Goal: Transaction & Acquisition: Download file/media

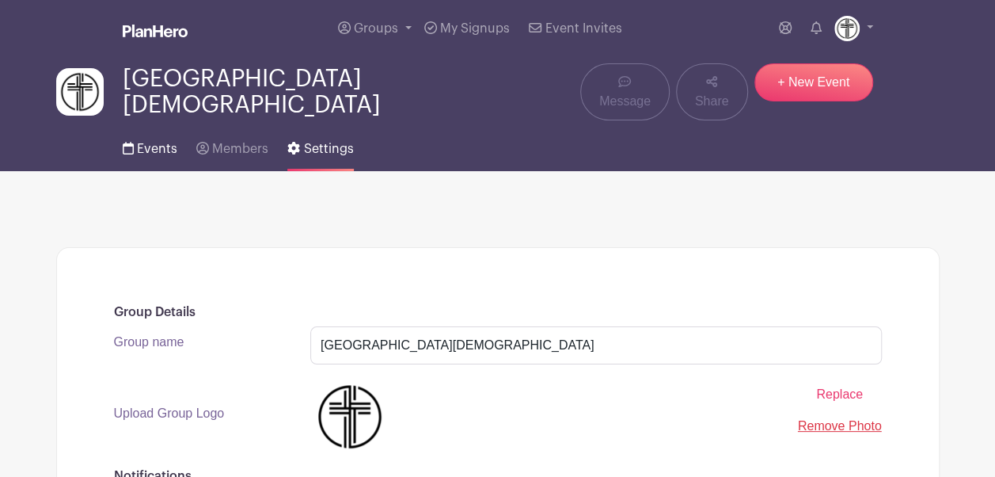
click at [159, 143] on span "Events" at bounding box center [157, 149] width 40 height 13
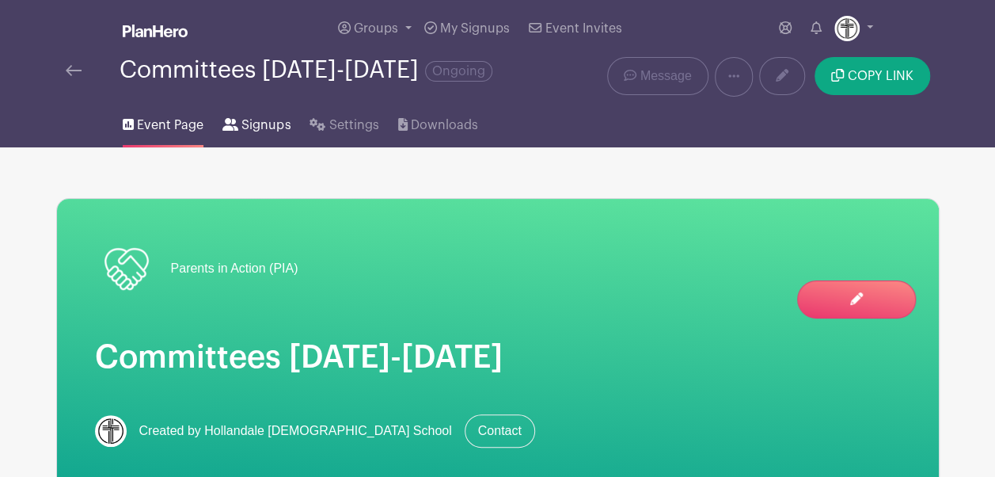
click at [268, 127] on span "Signups" at bounding box center [266, 125] width 49 height 19
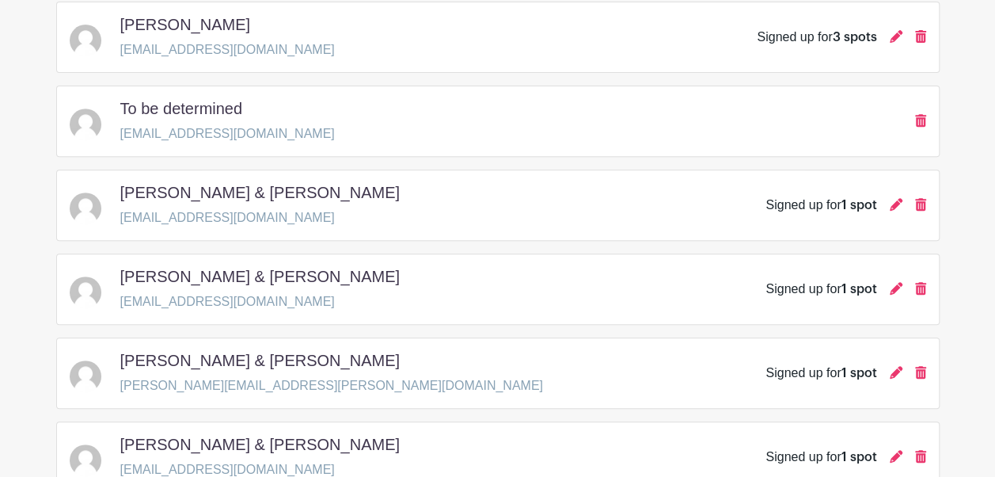
scroll to position [275, 0]
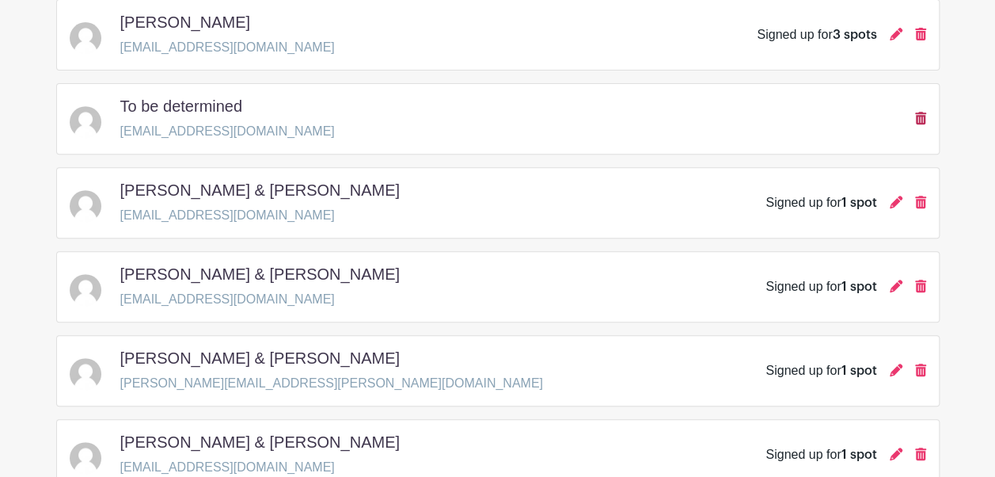
click at [923, 119] on icon at bounding box center [920, 118] width 11 height 13
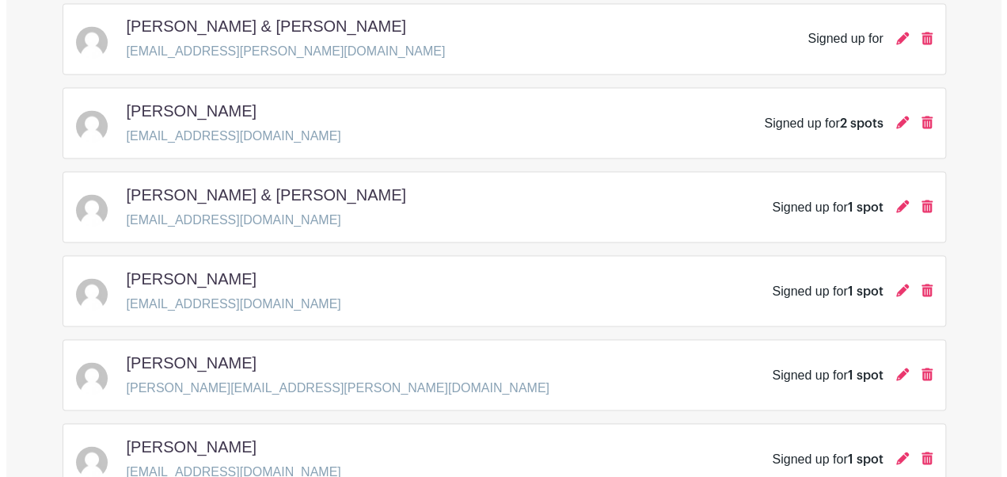
scroll to position [1402, 0]
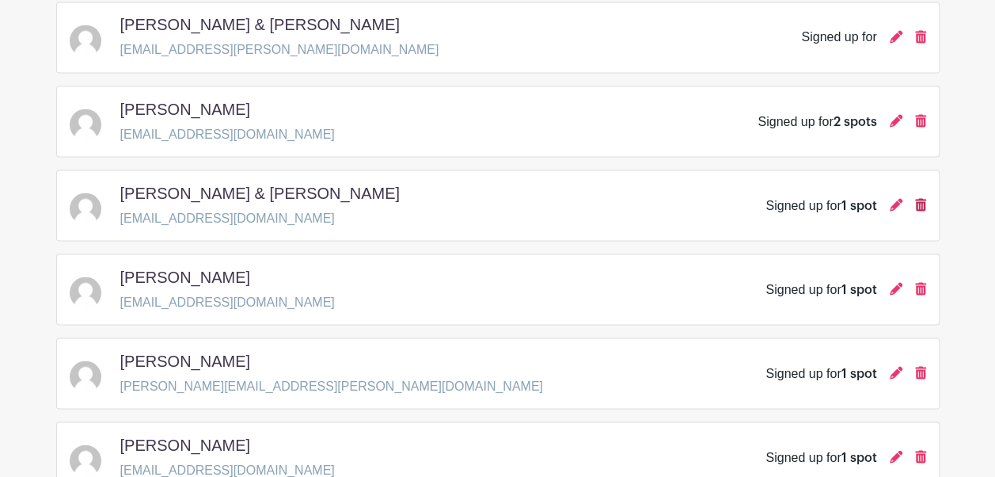
click at [921, 198] on icon at bounding box center [920, 204] width 11 height 13
click at [898, 198] on icon at bounding box center [896, 204] width 13 height 13
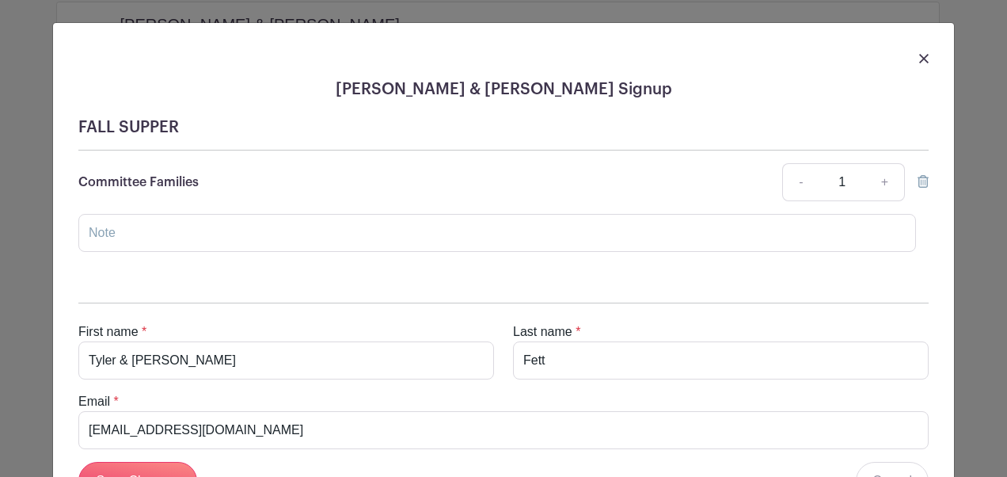
scroll to position [131, 0]
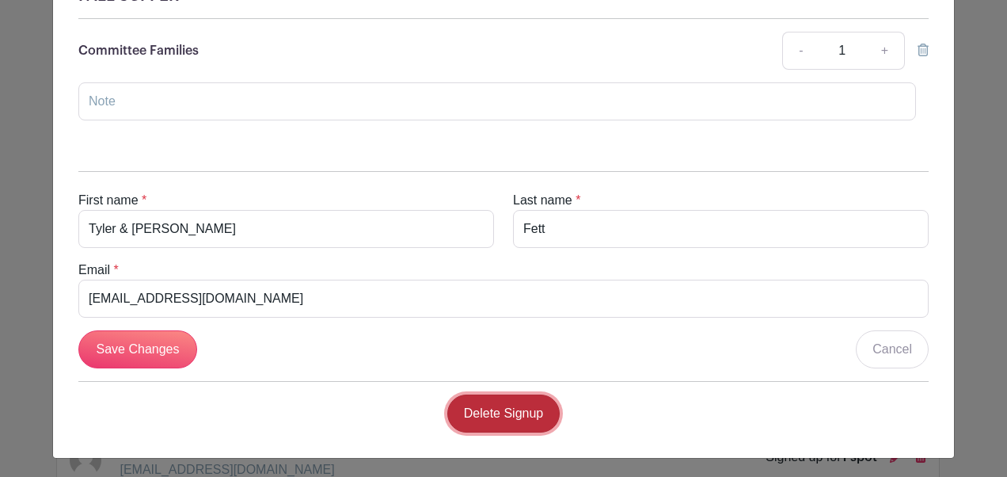
click at [507, 407] on link "Delete Signup" at bounding box center [503, 413] width 113 height 38
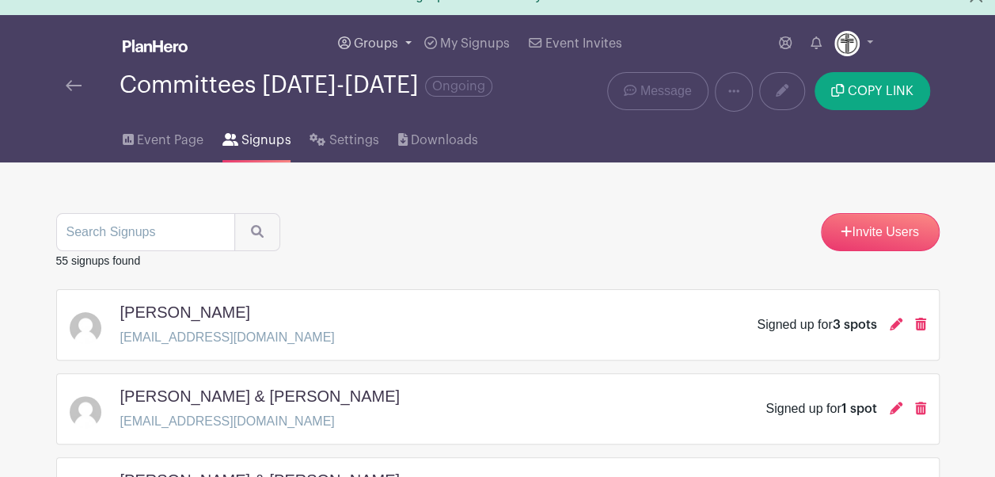
scroll to position [0, 0]
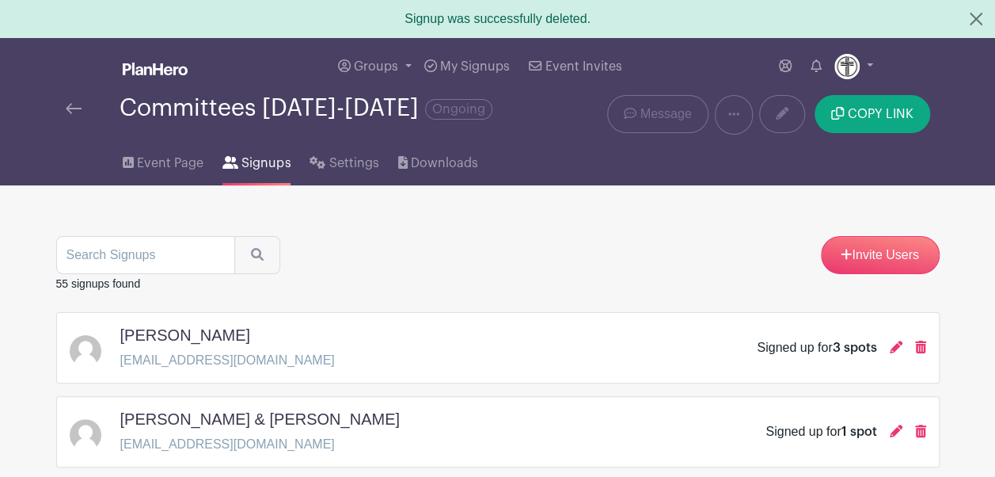
click at [72, 108] on img at bounding box center [74, 108] width 16 height 11
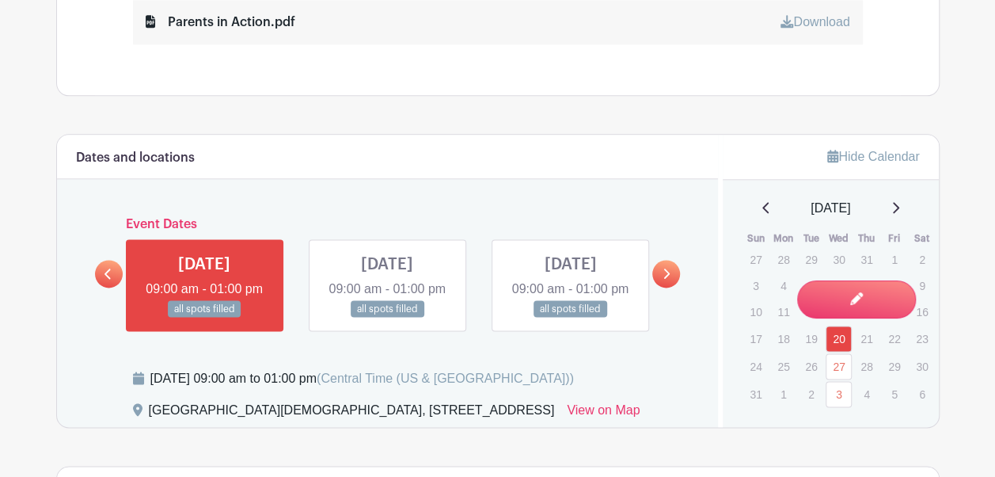
scroll to position [950, 0]
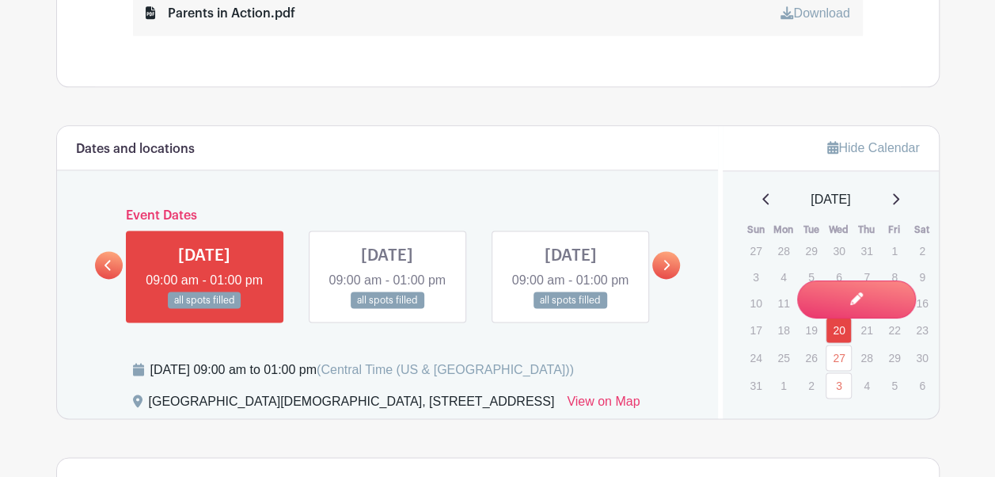
click at [667, 270] on icon at bounding box center [667, 265] width 6 height 10
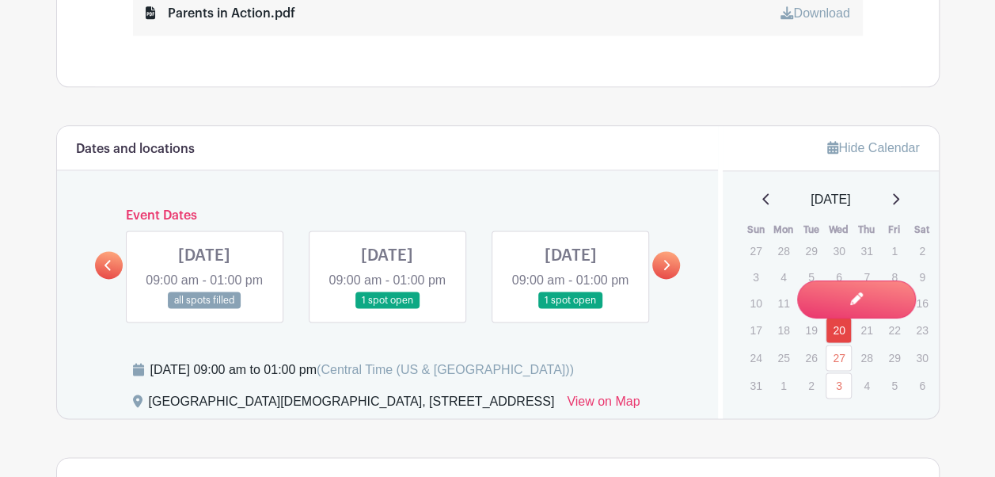
click at [570, 309] on link at bounding box center [570, 309] width 0 height 0
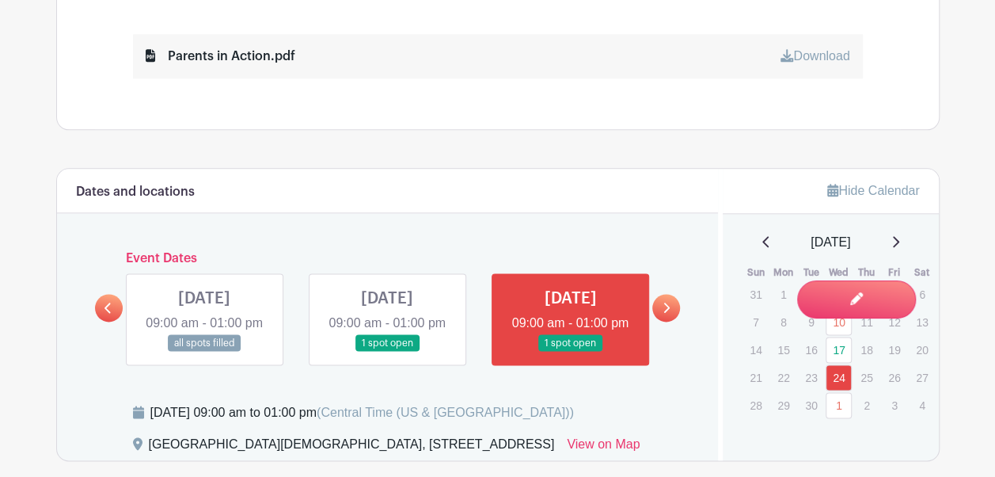
scroll to position [915, 0]
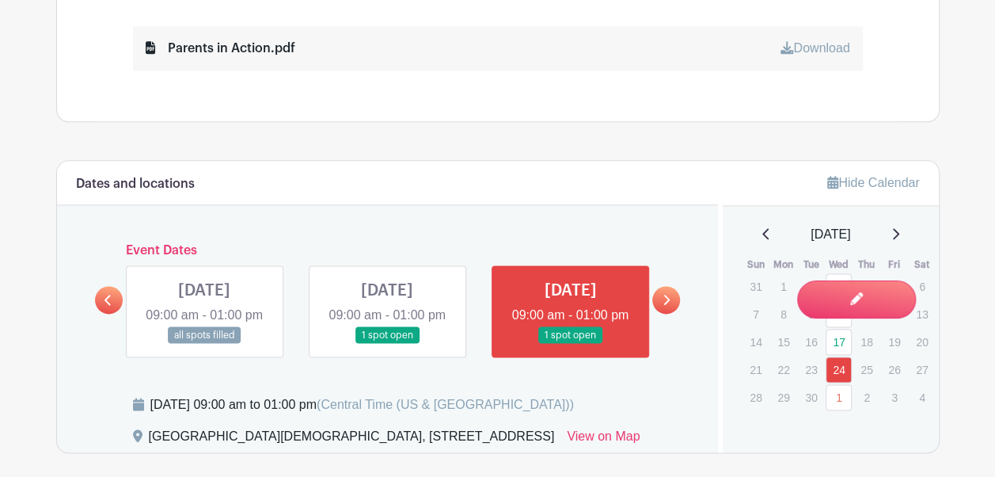
click at [671, 301] on link at bounding box center [667, 300] width 28 height 28
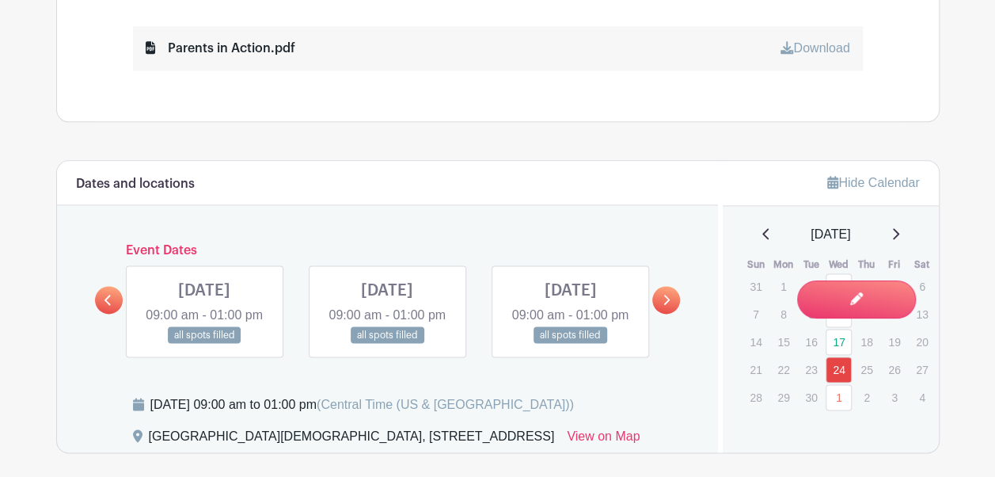
click at [671, 301] on link at bounding box center [667, 300] width 28 height 28
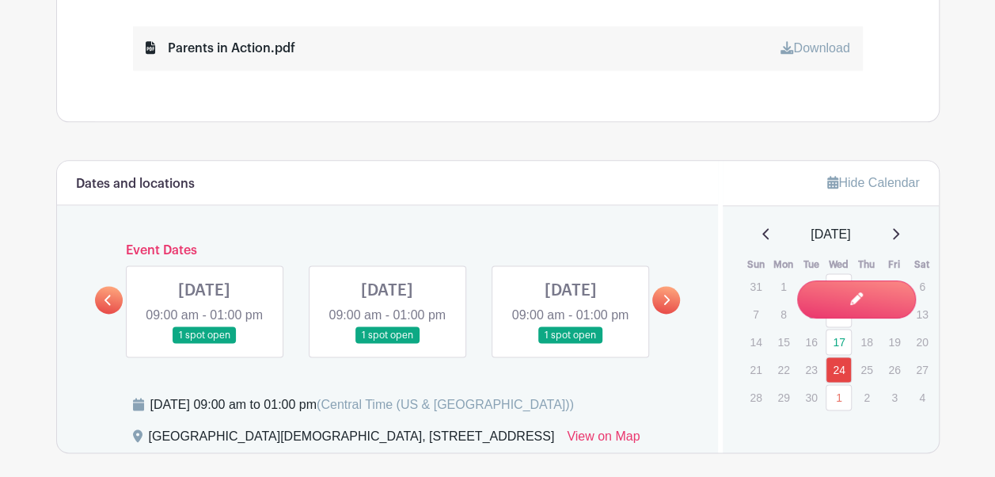
click at [671, 301] on link at bounding box center [667, 300] width 28 height 28
click at [108, 306] on icon at bounding box center [108, 300] width 7 height 12
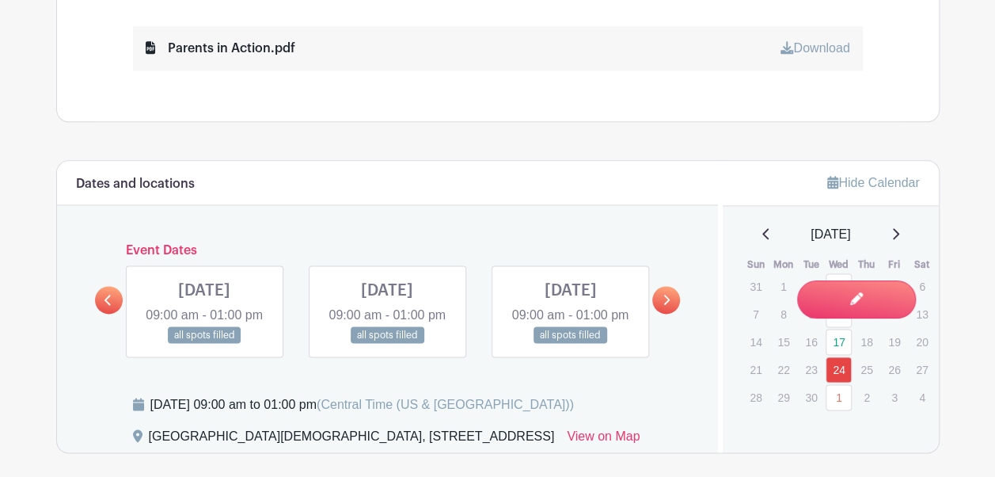
click at [108, 306] on icon at bounding box center [108, 300] width 7 height 12
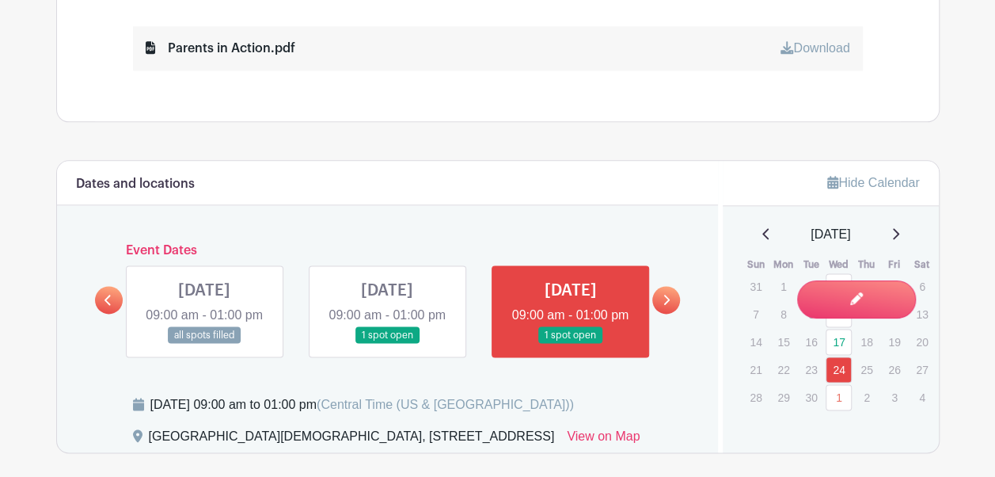
click at [108, 306] on icon at bounding box center [108, 300] width 7 height 12
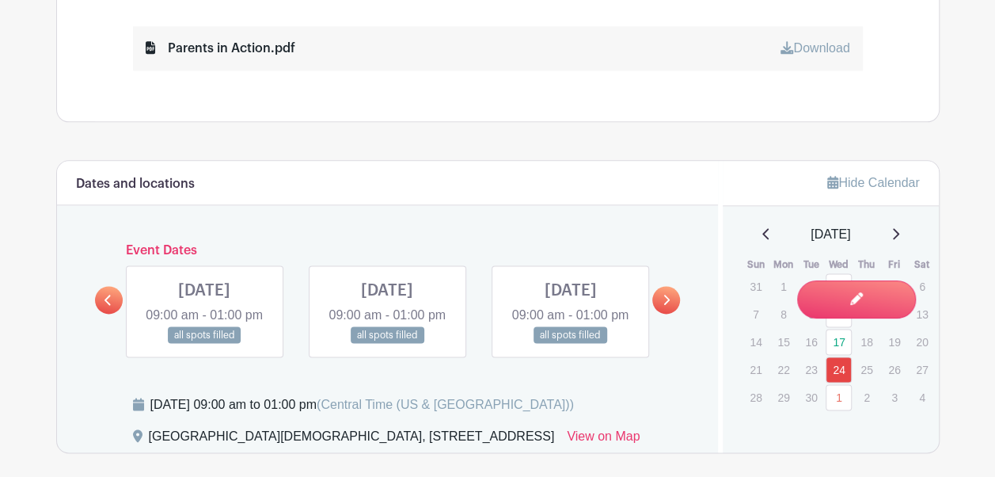
click at [108, 306] on icon at bounding box center [108, 300] width 7 height 12
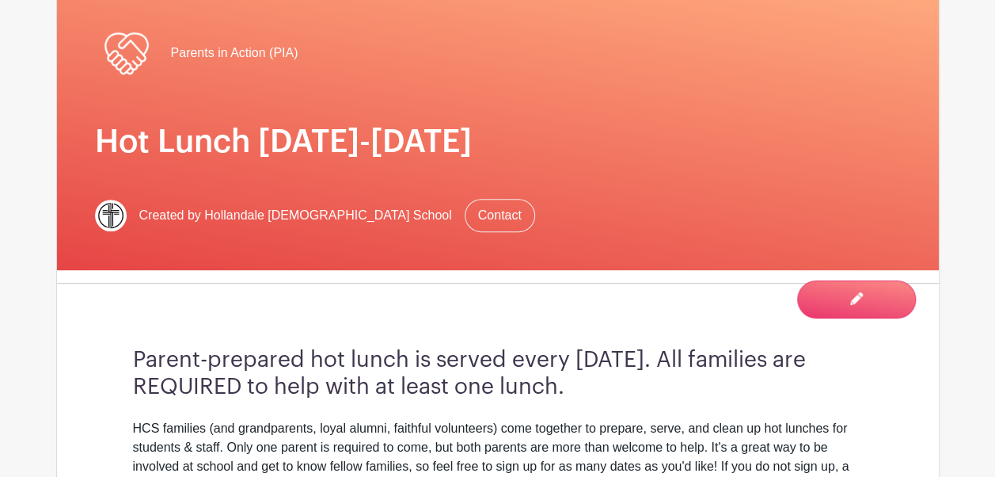
scroll to position [0, 0]
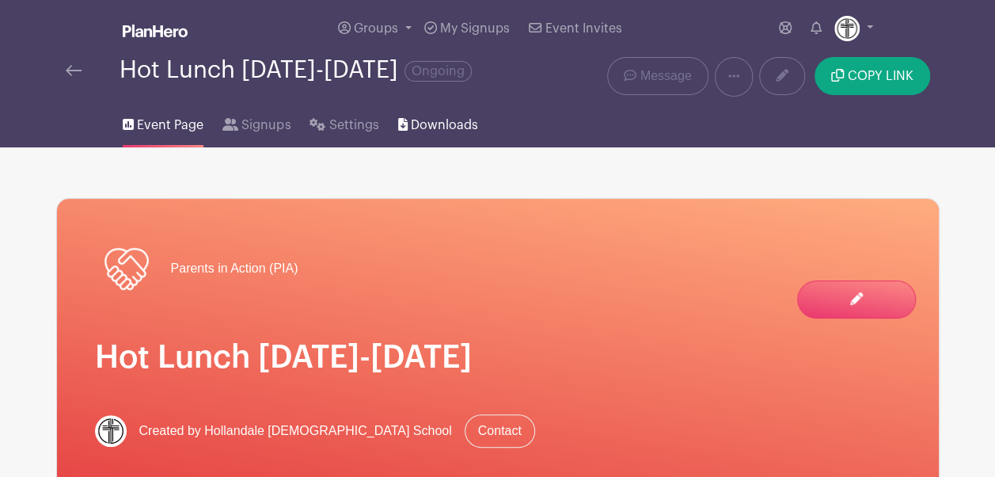
click at [433, 121] on span "Downloads" at bounding box center [444, 125] width 67 height 19
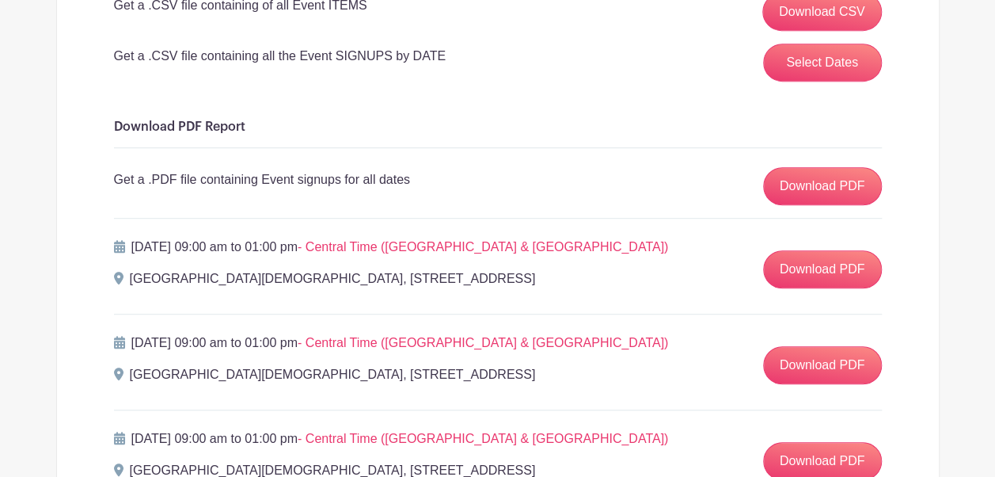
scroll to position [360, 0]
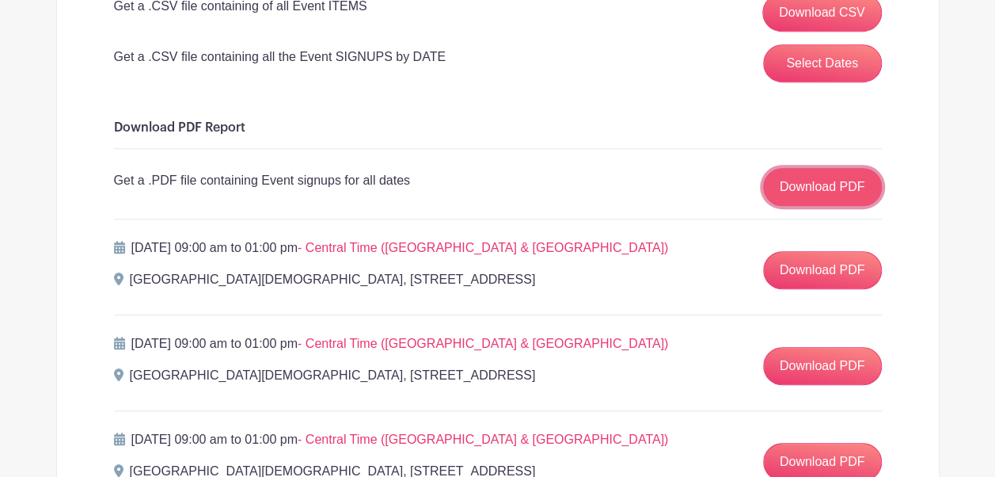
click at [816, 181] on link "Download PDF" at bounding box center [822, 187] width 119 height 38
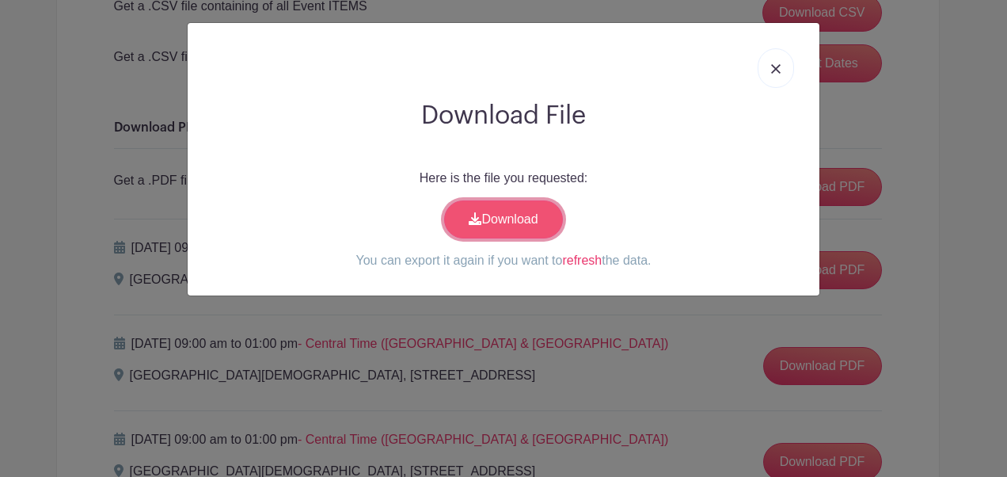
click at [486, 215] on link "Download" at bounding box center [503, 219] width 119 height 38
click at [772, 72] on img at bounding box center [776, 69] width 10 height 10
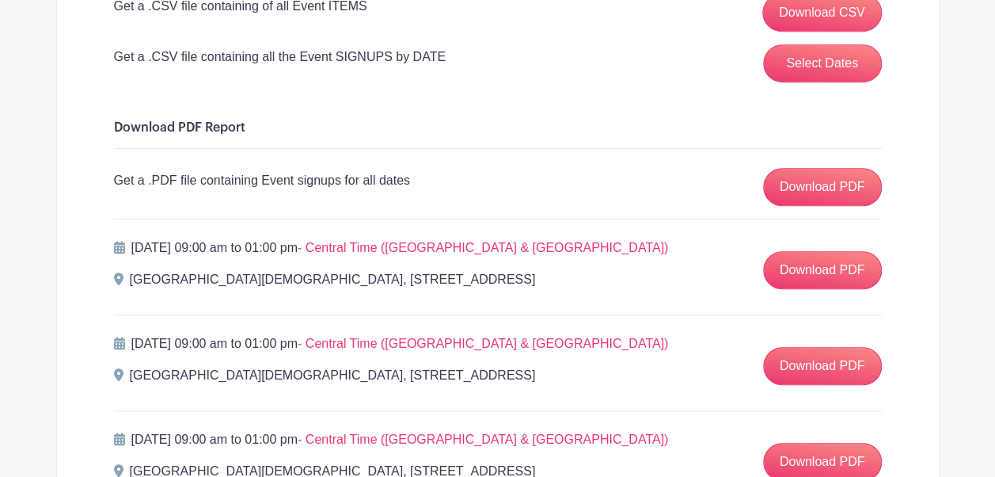
scroll to position [0, 0]
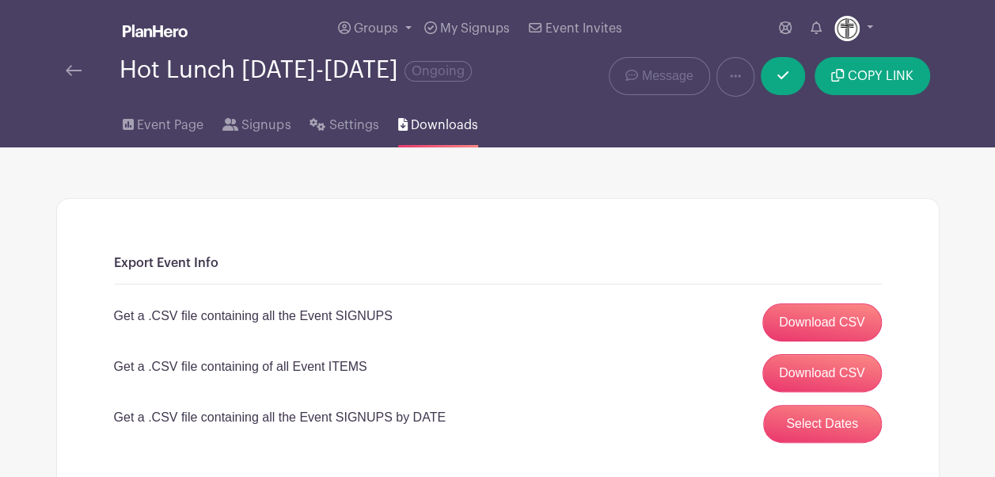
click at [87, 82] on div "Hot Lunch [DATE]-[DATE] Ongoing" at bounding box center [314, 70] width 497 height 26
click at [79, 78] on link at bounding box center [74, 70] width 16 height 19
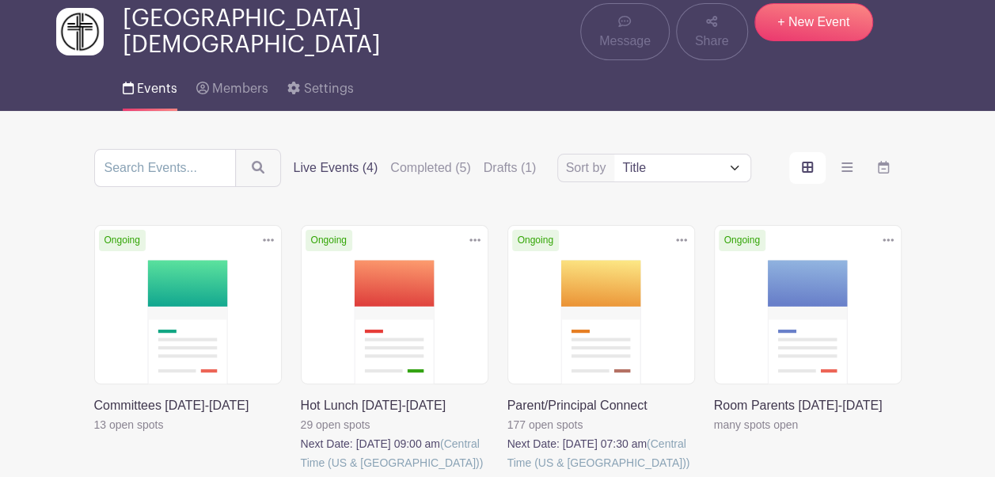
scroll to position [69, 0]
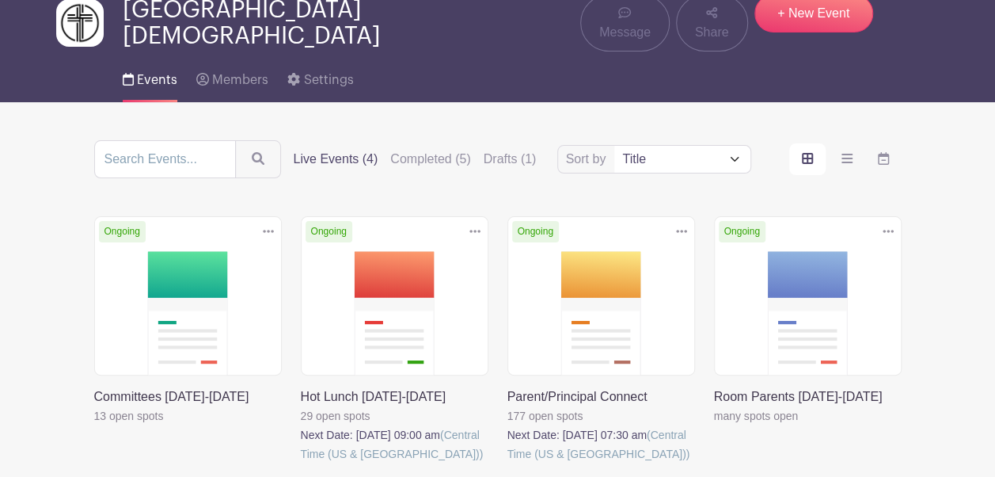
click at [94, 425] on link at bounding box center [94, 425] width 0 height 0
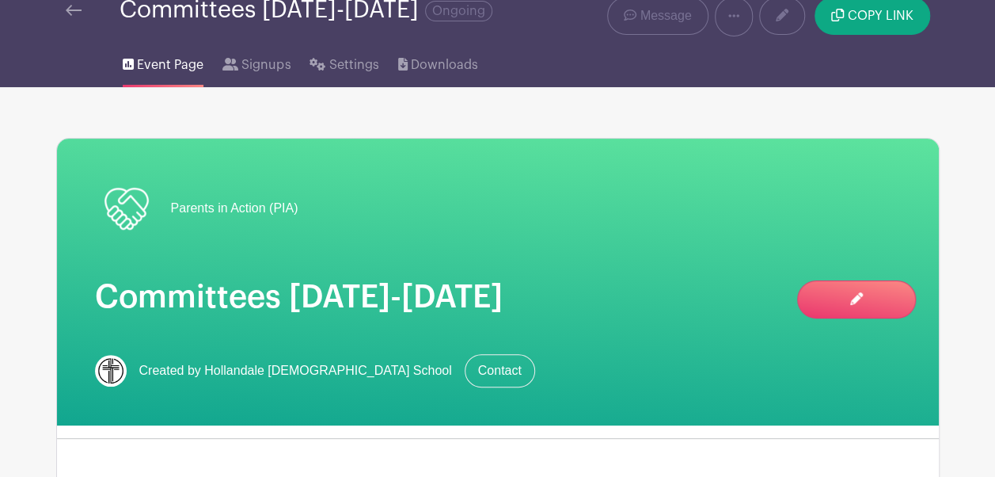
scroll to position [36, 0]
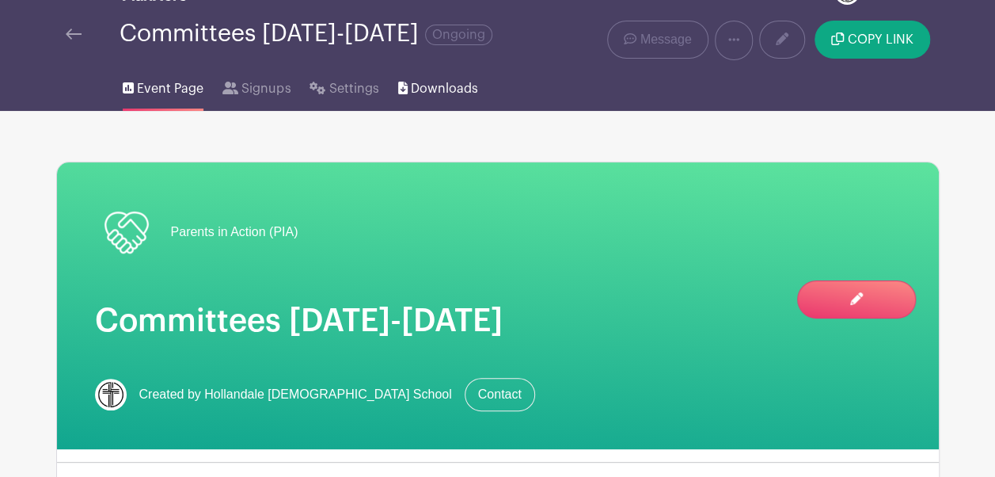
click at [437, 82] on span "Downloads" at bounding box center [444, 88] width 67 height 19
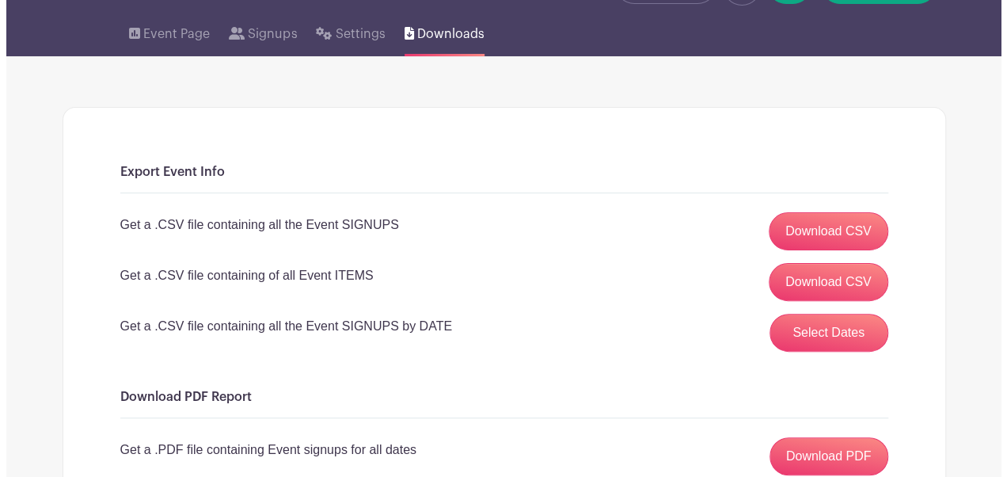
scroll to position [243, 0]
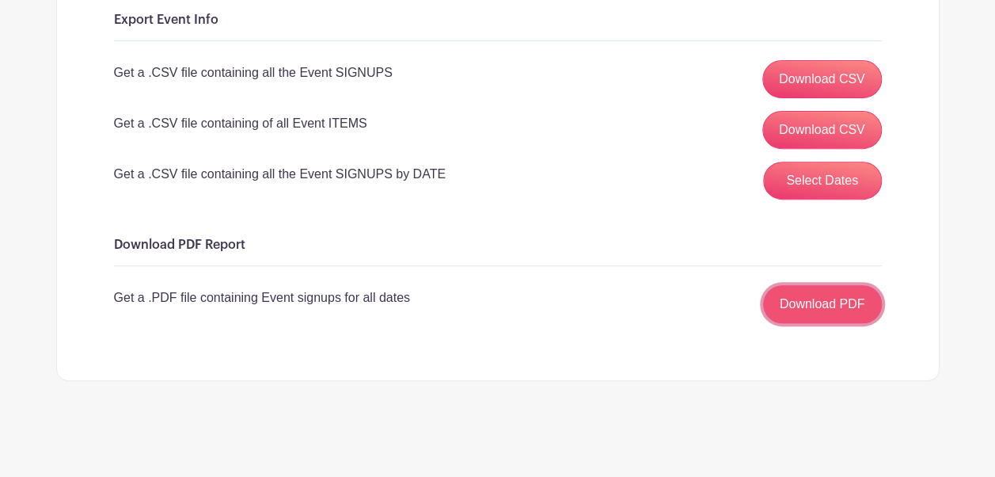
click at [811, 302] on link "Download PDF" at bounding box center [822, 304] width 119 height 38
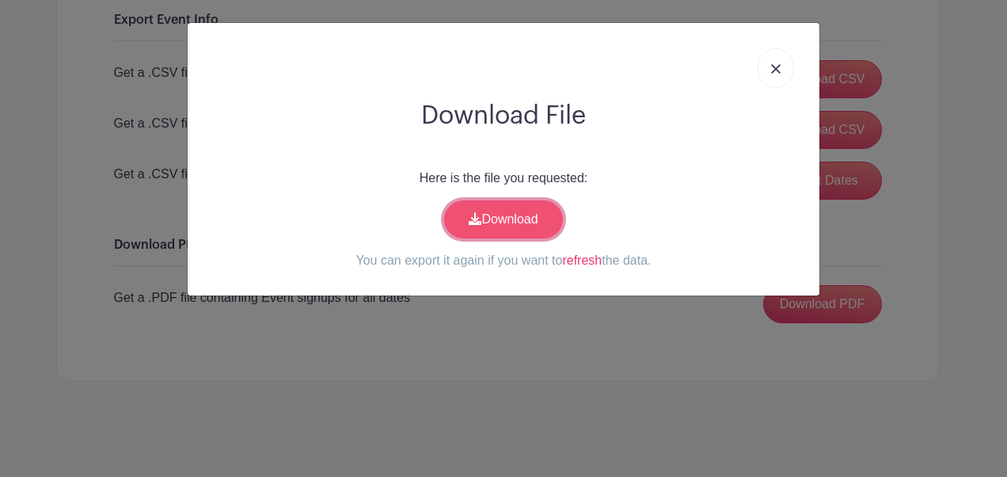
click at [503, 215] on link "Download" at bounding box center [503, 219] width 119 height 38
